Goal: Task Accomplishment & Management: Manage account settings

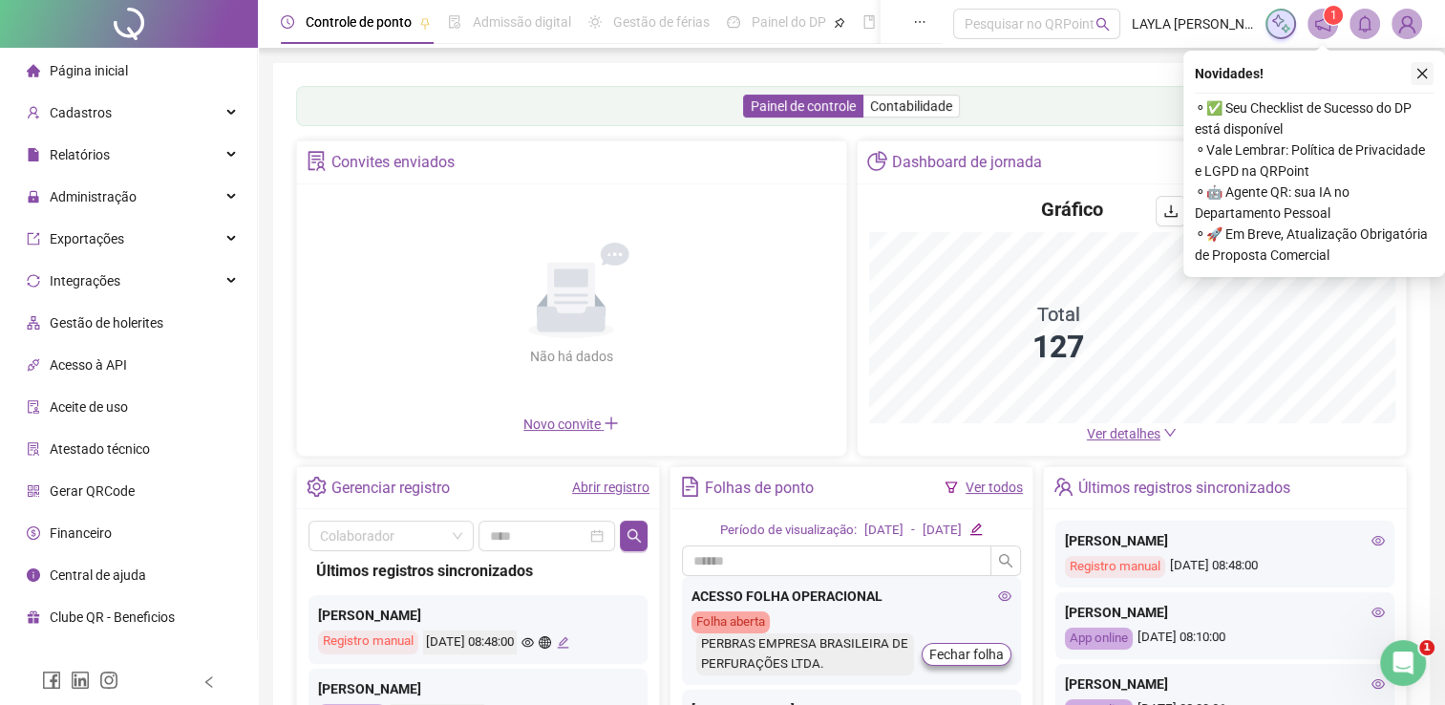
click at [1417, 74] on icon "close" at bounding box center [1421, 73] width 13 height 13
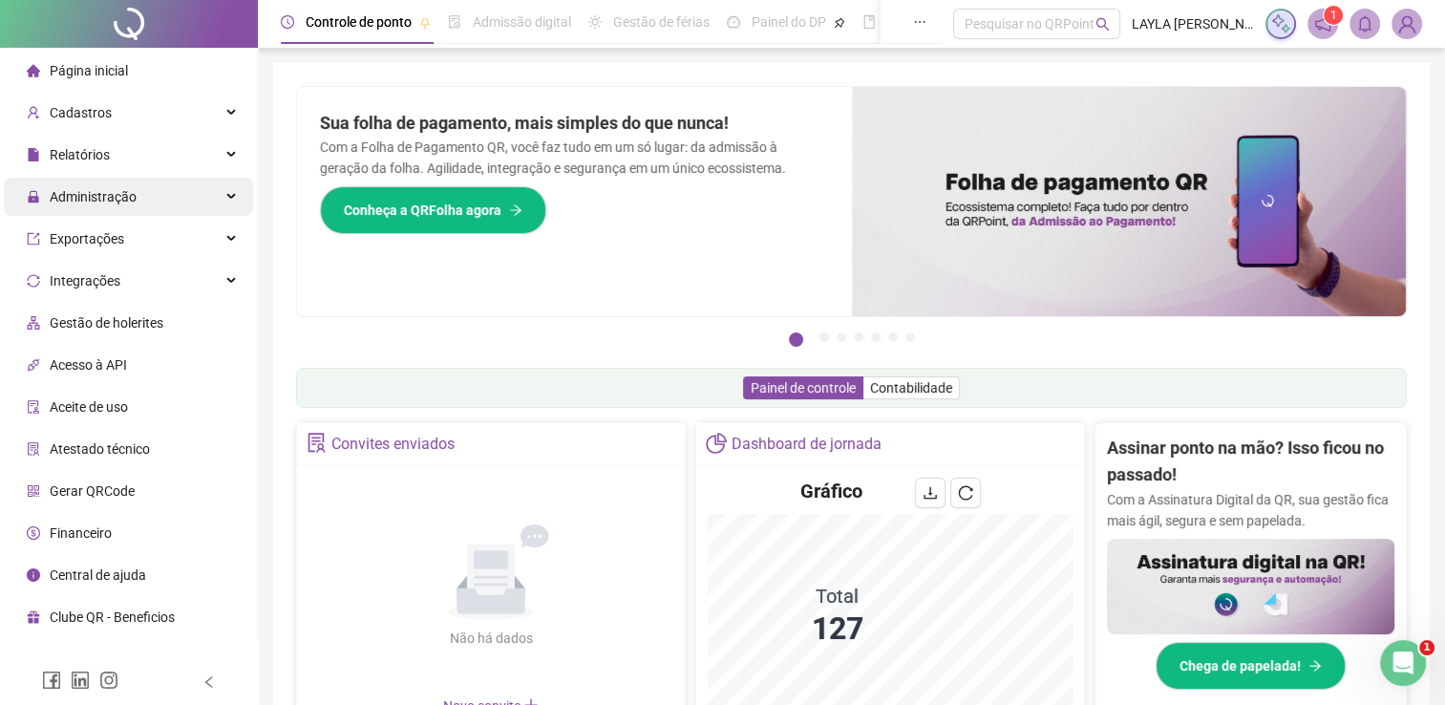
click at [115, 210] on span "Administração" at bounding box center [82, 197] width 110 height 38
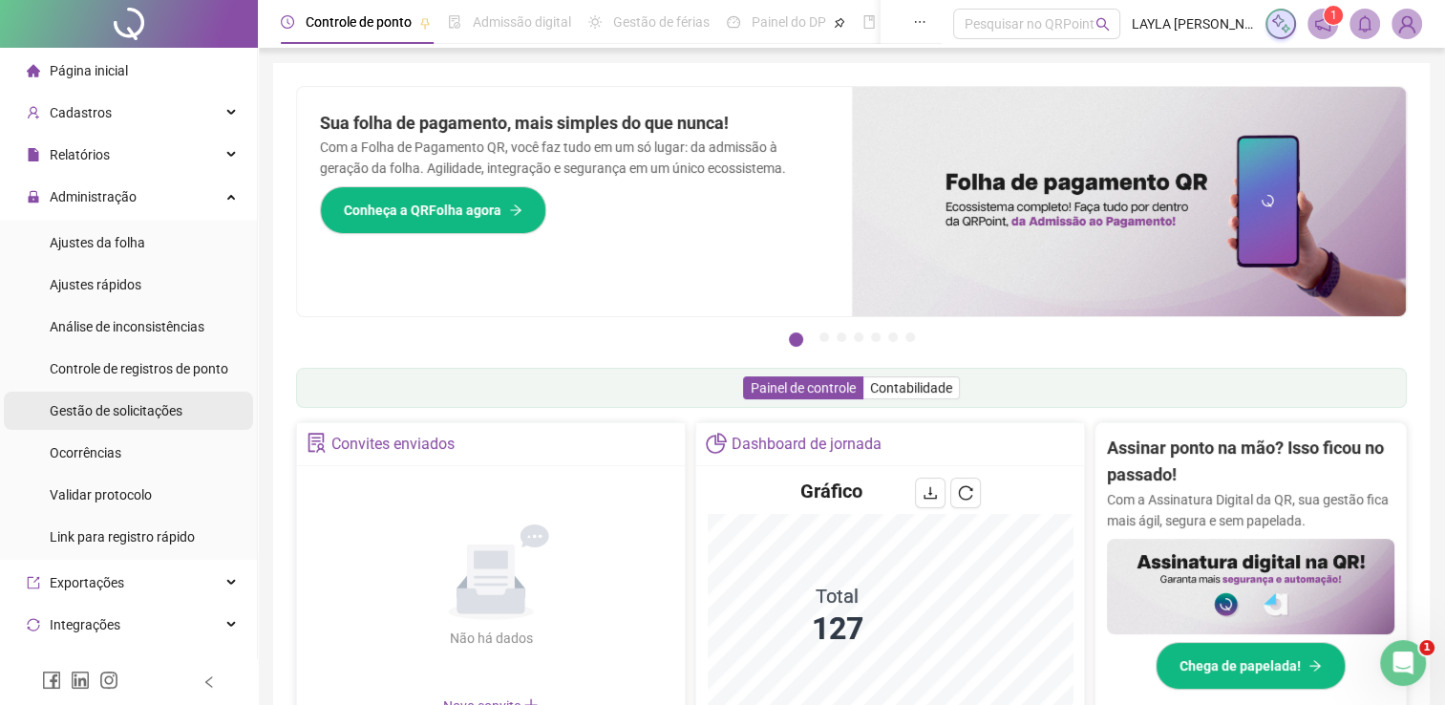
click at [83, 399] on div "Gestão de solicitações" at bounding box center [116, 411] width 133 height 38
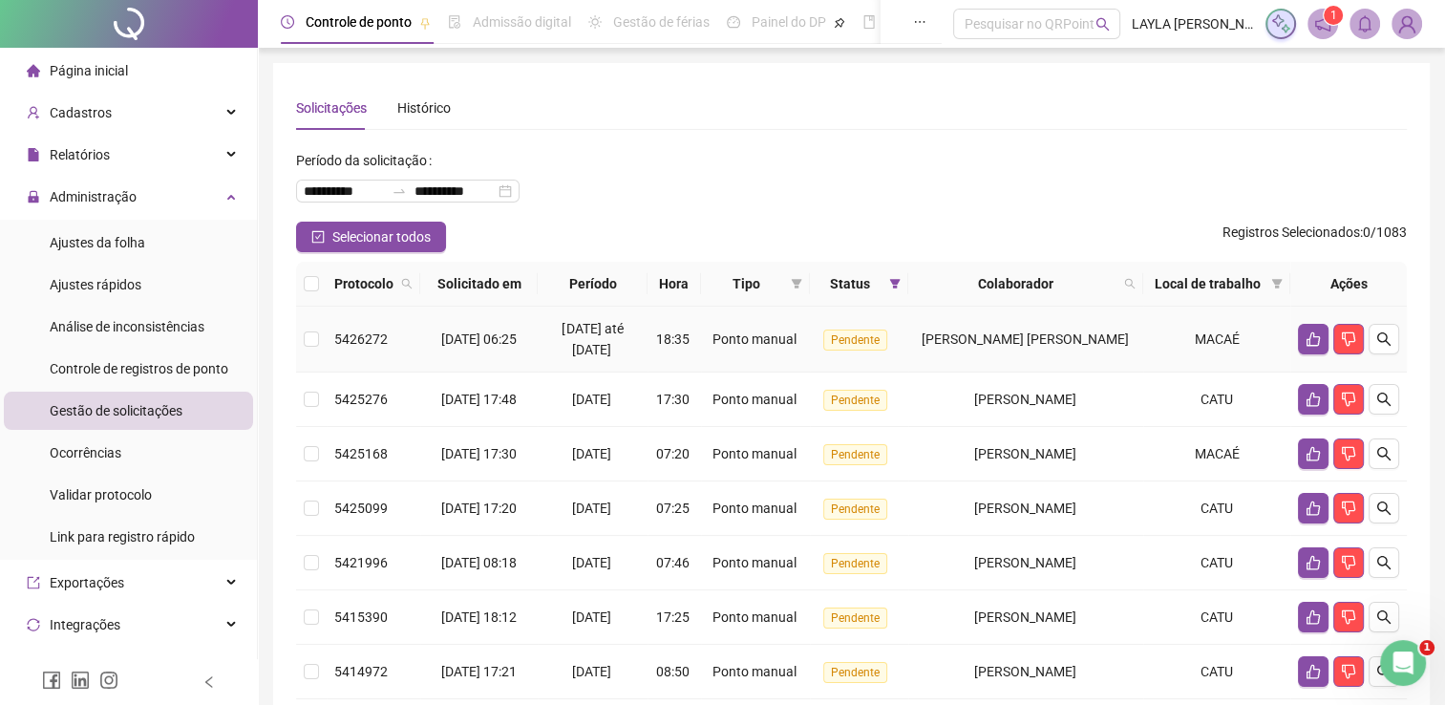
click at [890, 328] on td "Pendente" at bounding box center [858, 340] width 97 height 66
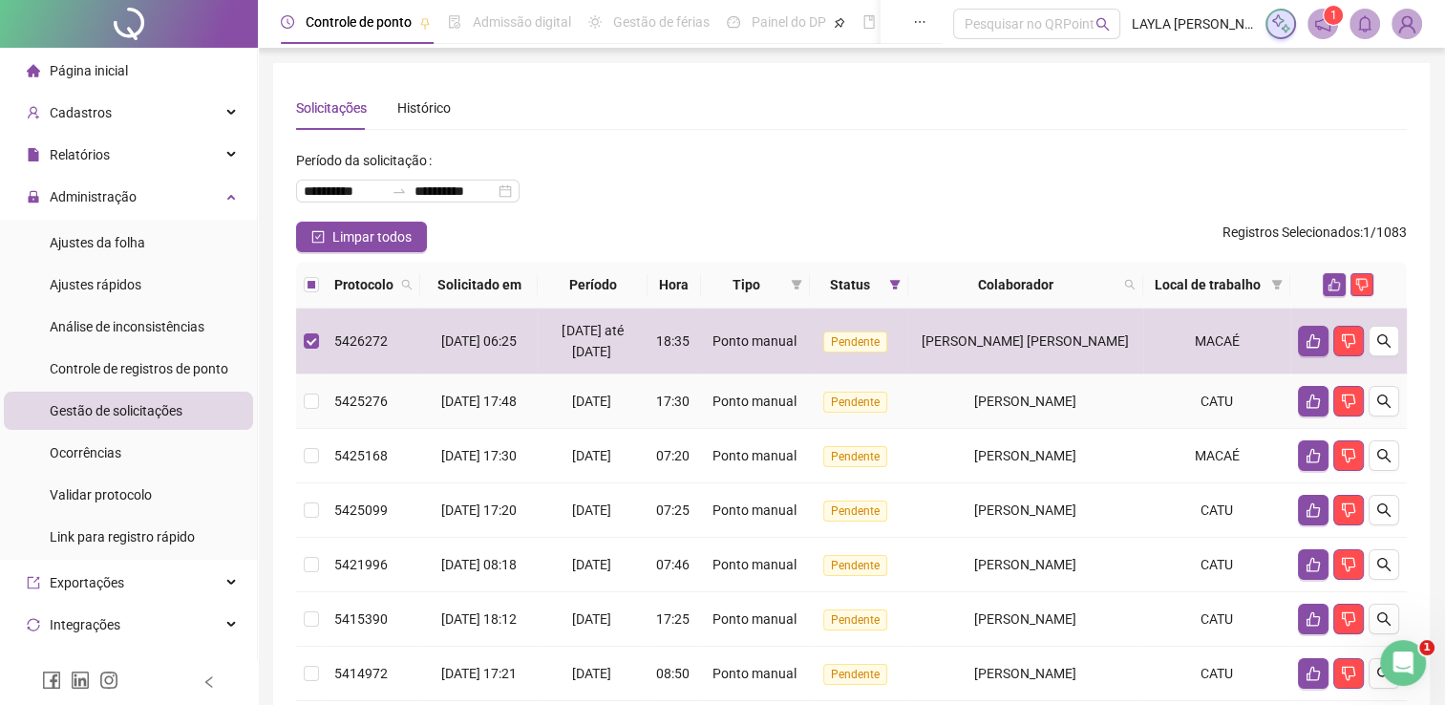
click at [906, 385] on td "Pendente" at bounding box center [858, 401] width 97 height 54
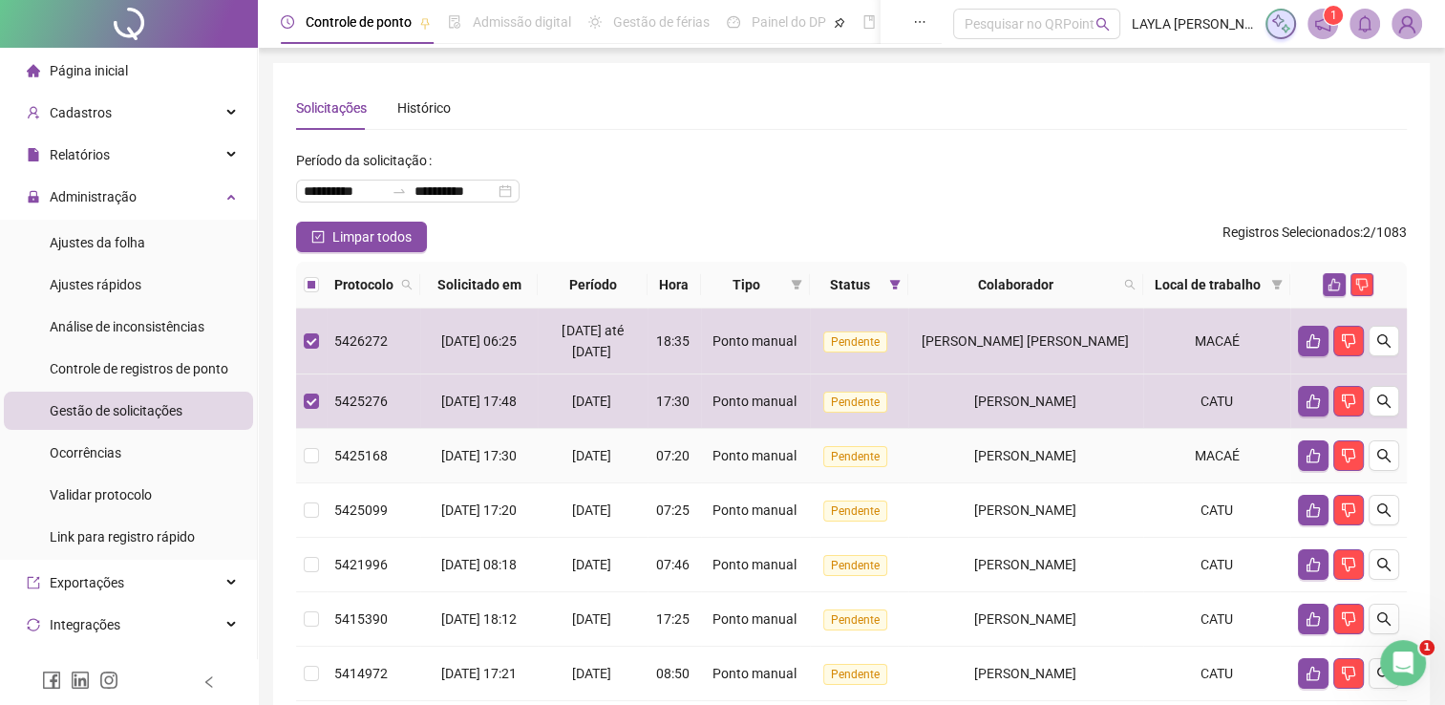
click at [944, 483] on td "FELYPE TAVARES DA COSTA MEIRA" at bounding box center [1025, 456] width 235 height 54
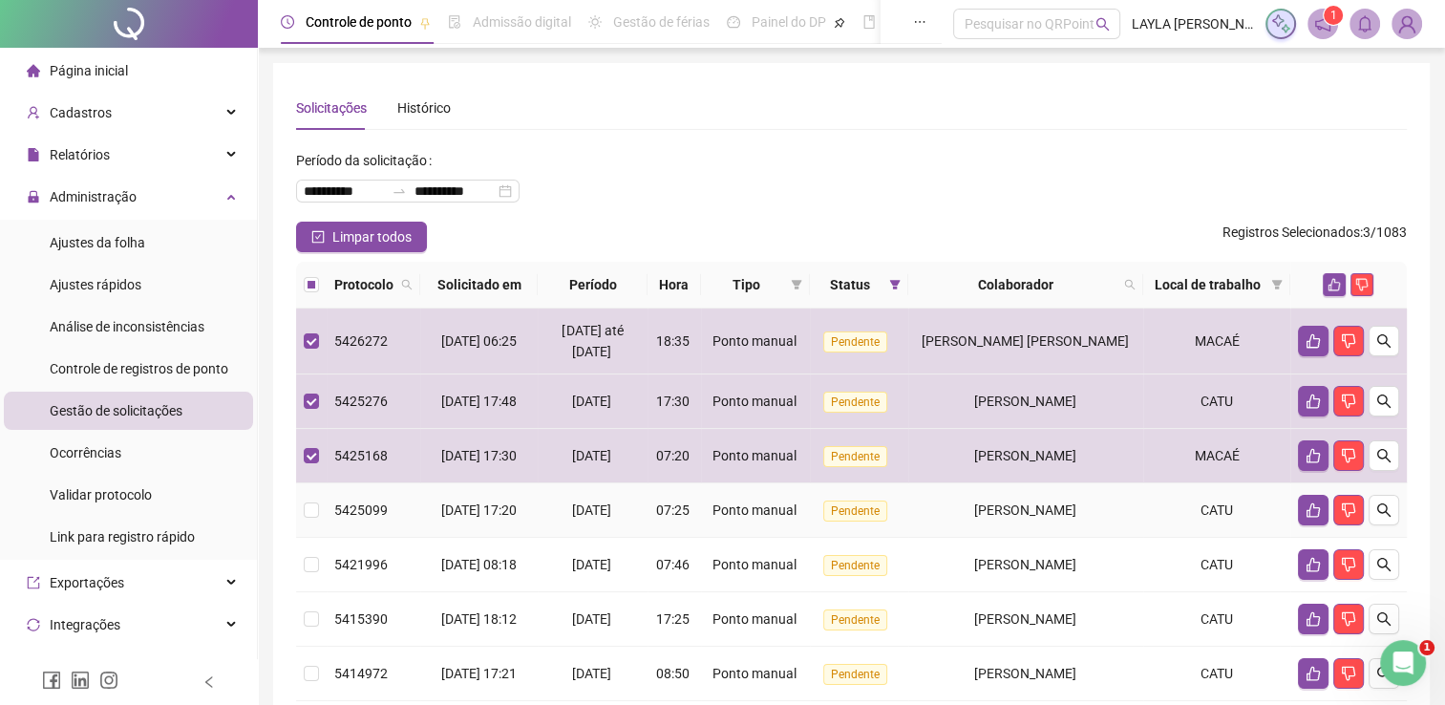
click at [947, 520] on div "RITA ARAÚJO DIAS" at bounding box center [1026, 509] width 220 height 21
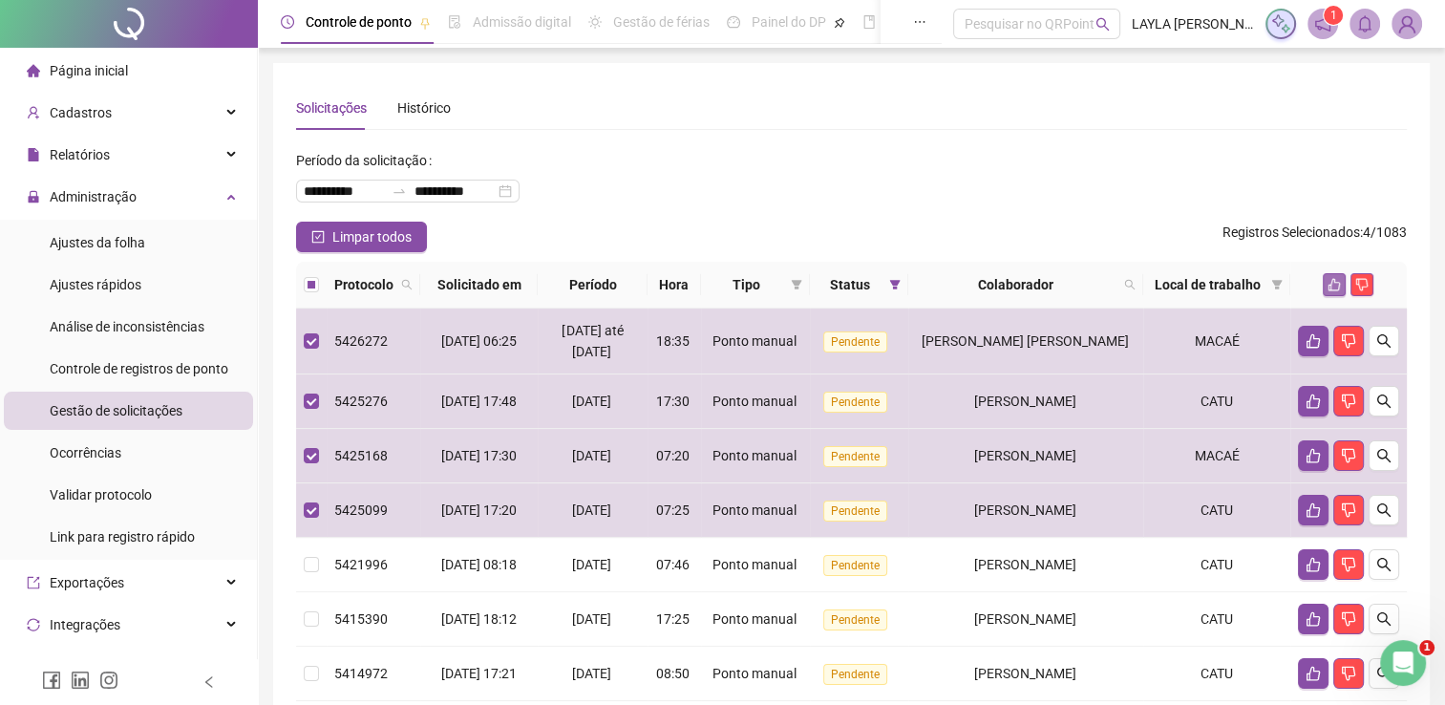
click at [1331, 273] on button "button" at bounding box center [1334, 284] width 23 height 23
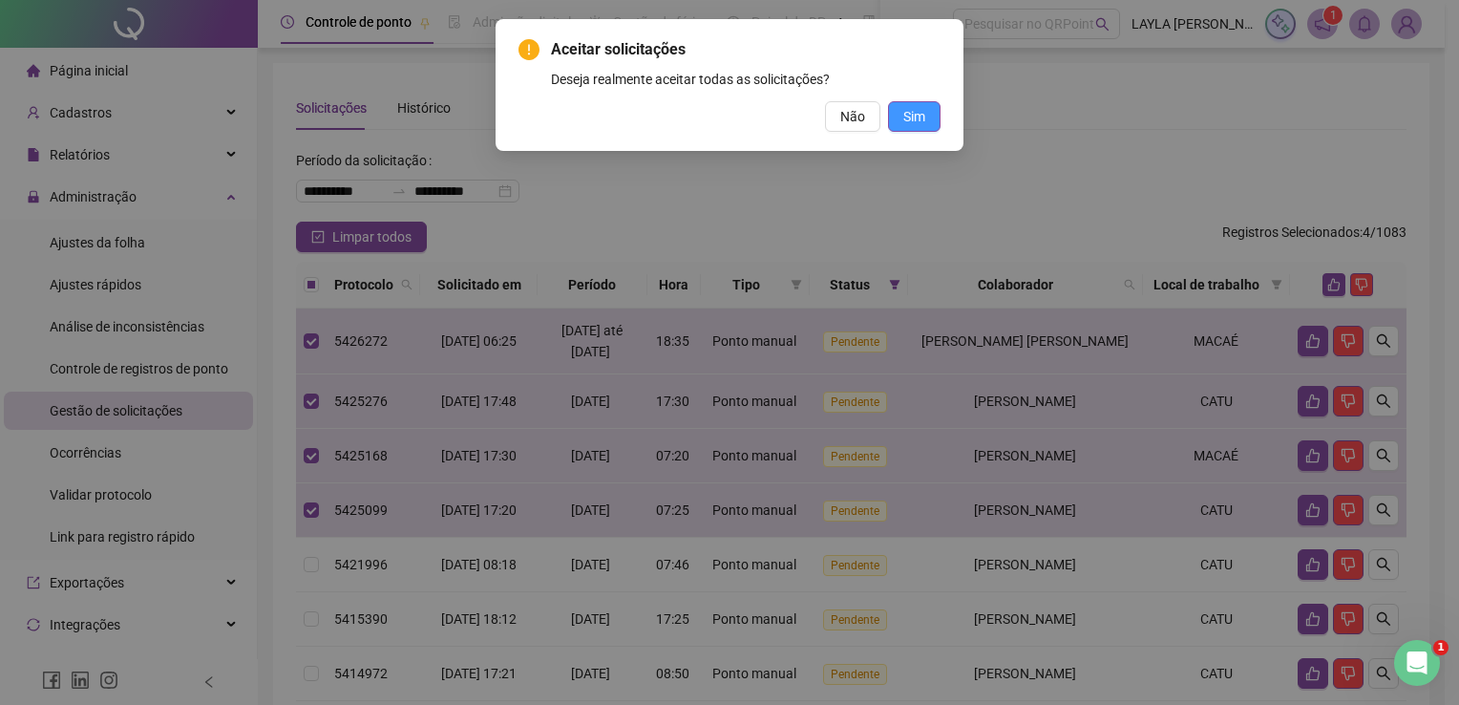
click at [931, 124] on button "Sim" at bounding box center [914, 116] width 53 height 31
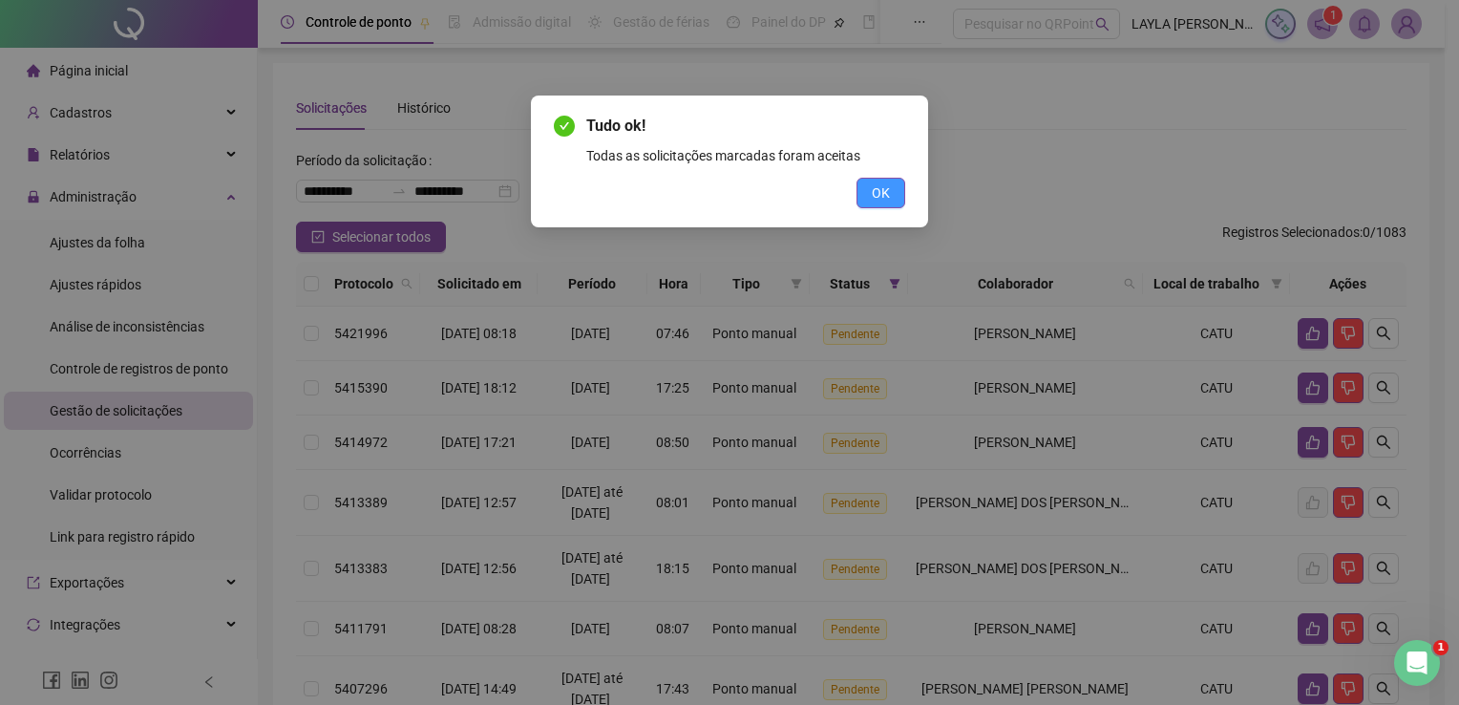
click at [868, 192] on button "OK" at bounding box center [881, 193] width 49 height 31
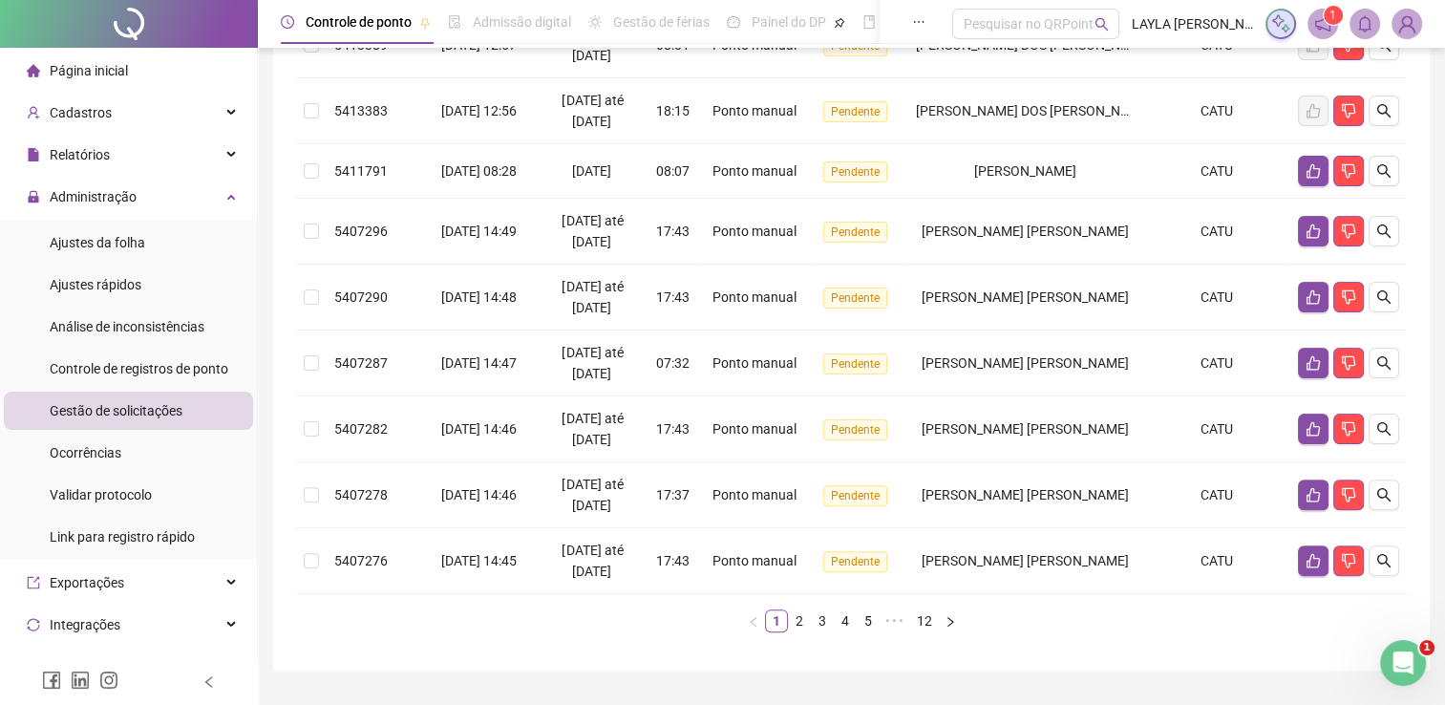
scroll to position [466, 0]
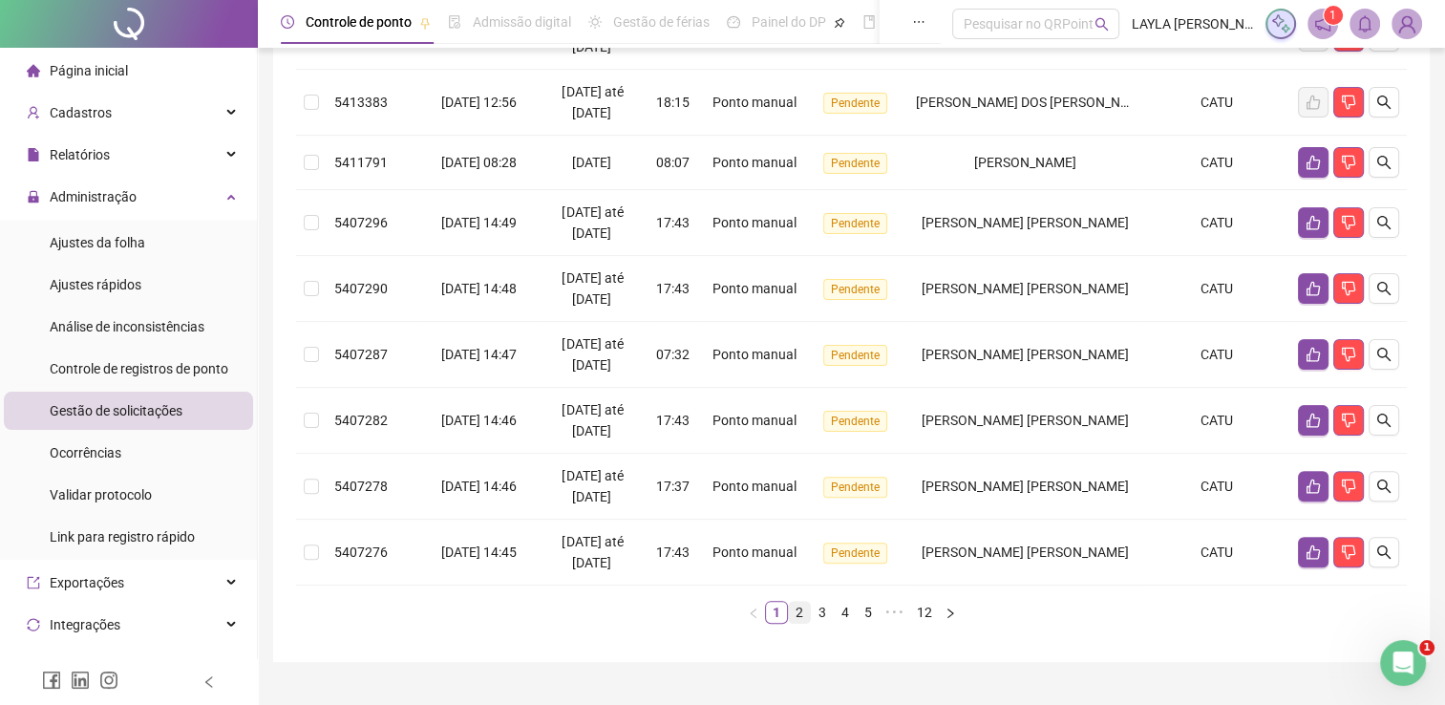
click at [796, 623] on link "2" at bounding box center [799, 612] width 21 height 21
